Goal: Information Seeking & Learning: Learn about a topic

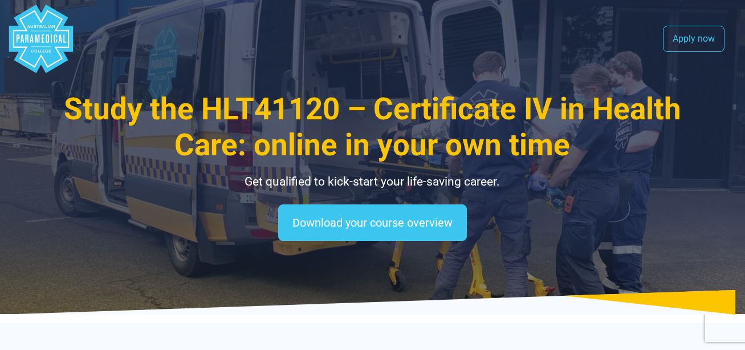
click at [47, 37] on icon "Australian Paramedical College" at bounding box center [47, 38] width 3 height 8
click at [56, 33] on polygon "Australian Paramedical College" at bounding box center [41, 39] width 64 height 68
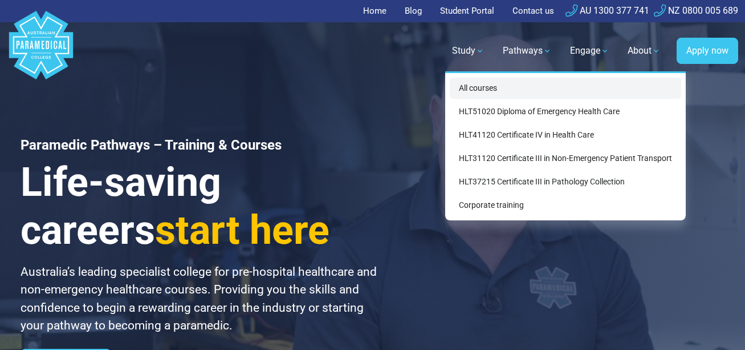
click at [478, 93] on link "All courses" at bounding box center [566, 88] width 232 height 21
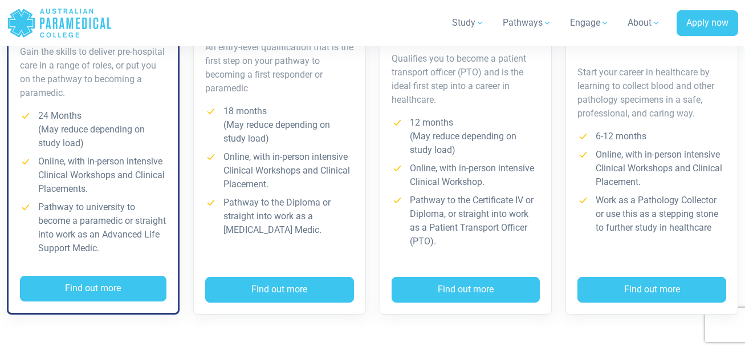
scroll to position [604, 0]
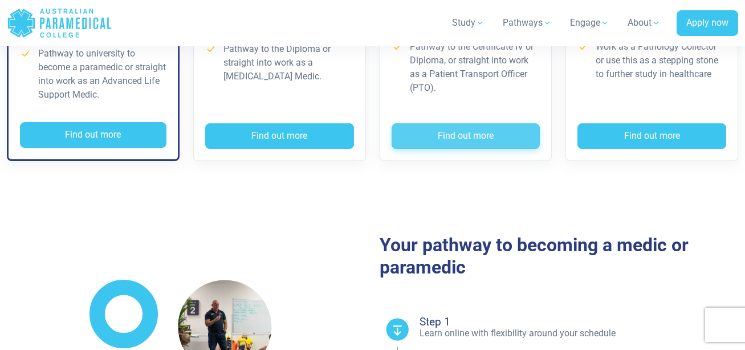
click at [518, 129] on button "Find out more" at bounding box center [466, 136] width 149 height 26
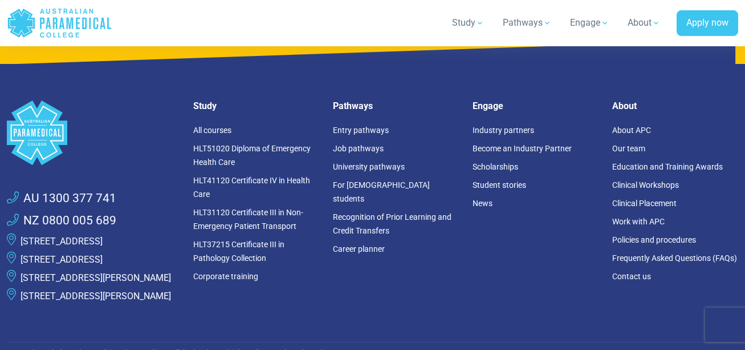
scroll to position [6554, 0]
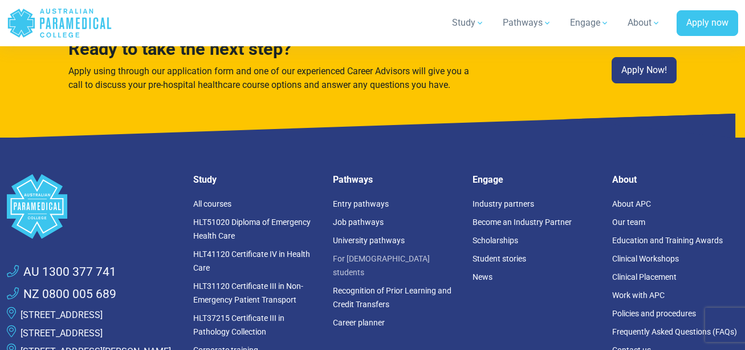
click at [375, 254] on link "For [DEMOGRAPHIC_DATA] students" at bounding box center [381, 265] width 97 height 23
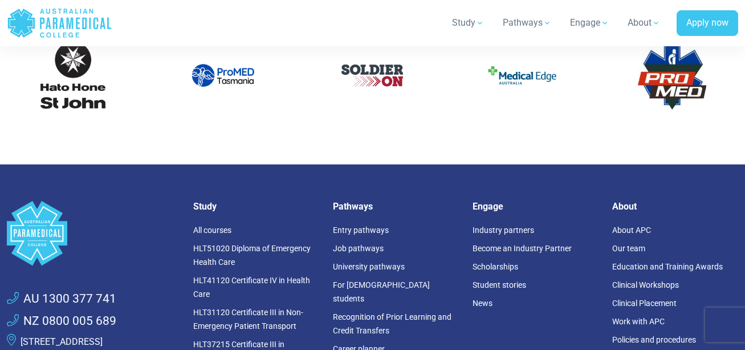
scroll to position [3797, 0]
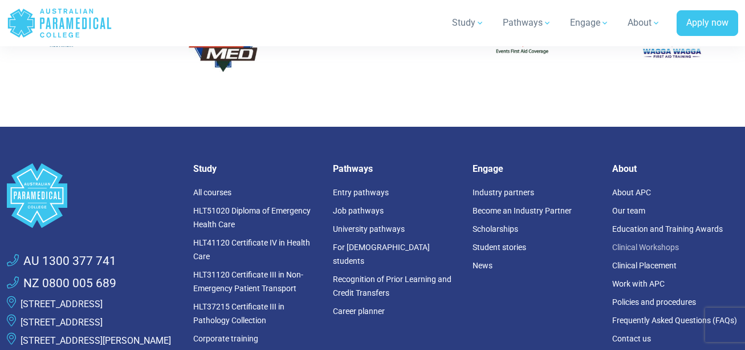
click at [646, 242] on link "Clinical Workshops" at bounding box center [645, 246] width 67 height 9
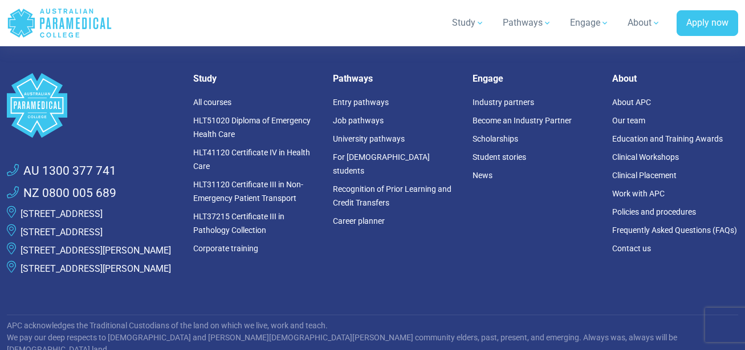
scroll to position [2906, 0]
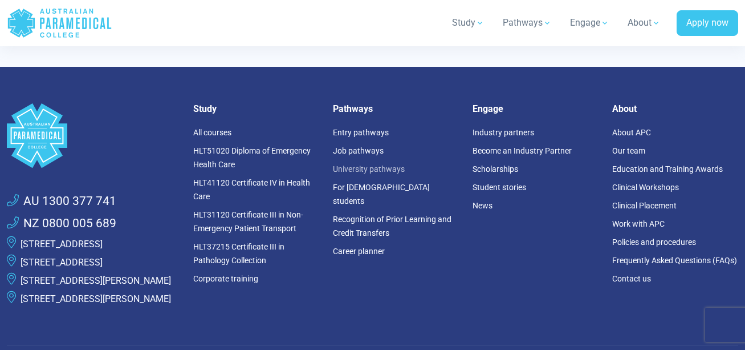
click at [375, 172] on link "University pathways" at bounding box center [369, 168] width 72 height 9
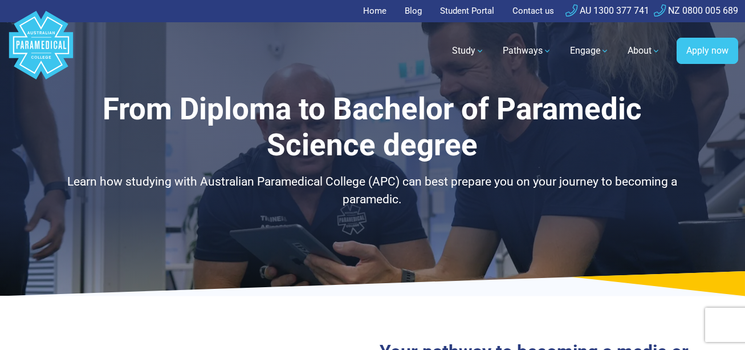
select select "**********"
